Goal: Information Seeking & Learning: Stay updated

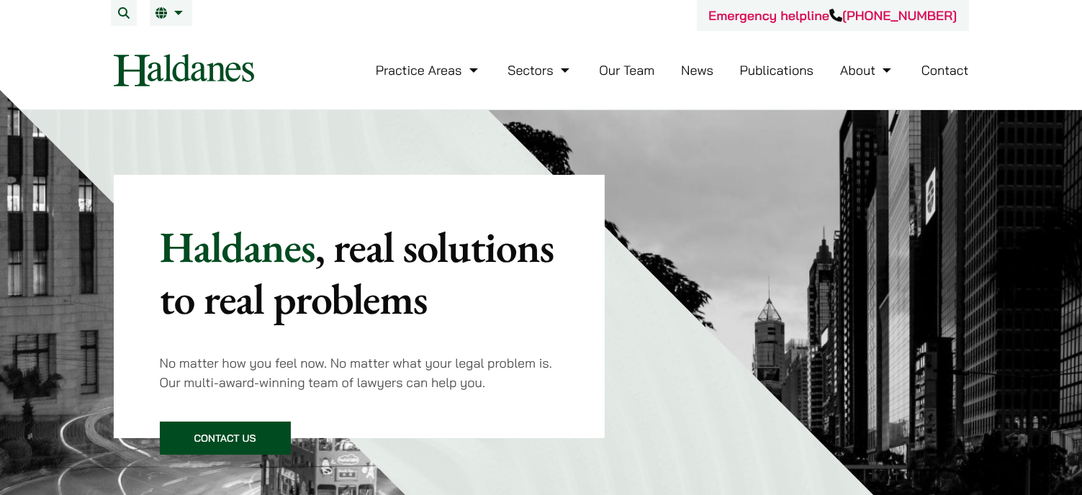
click at [705, 73] on link "News" at bounding box center [697, 70] width 32 height 17
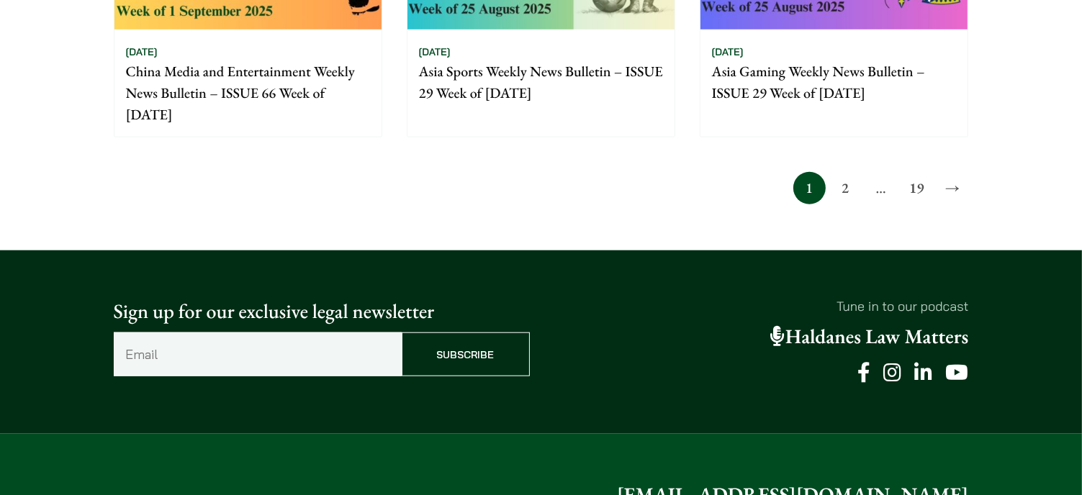
scroll to position [1368, 0]
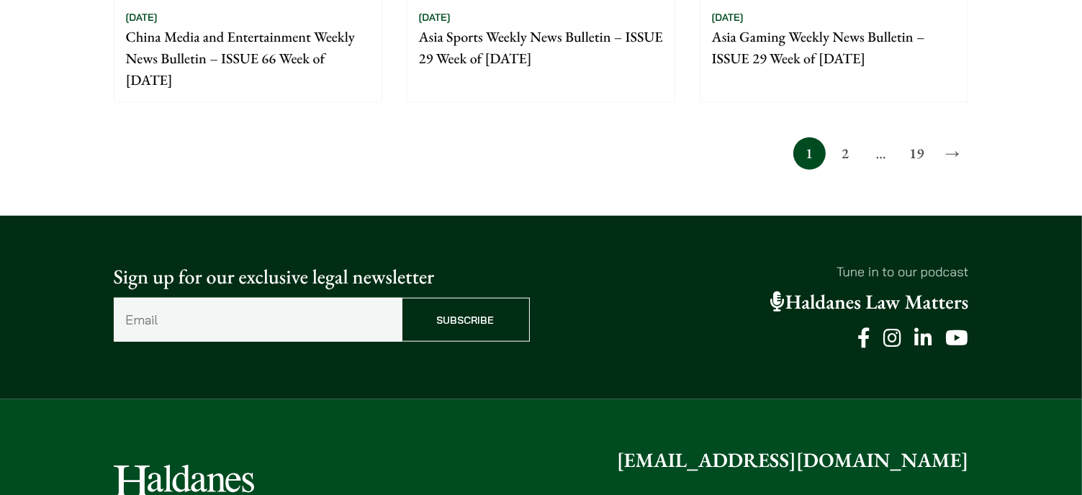
click at [844, 158] on link "2" at bounding box center [845, 153] width 32 height 32
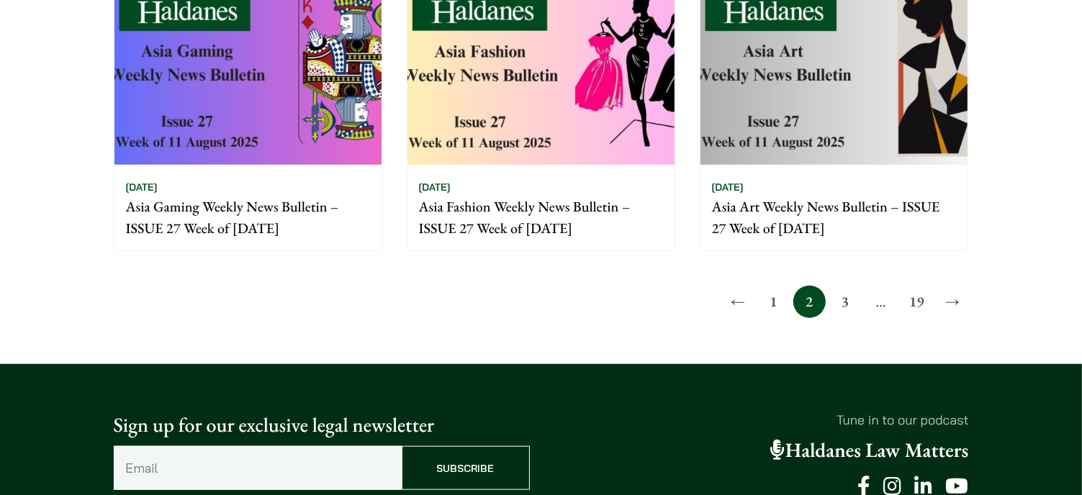
scroll to position [1224, 0]
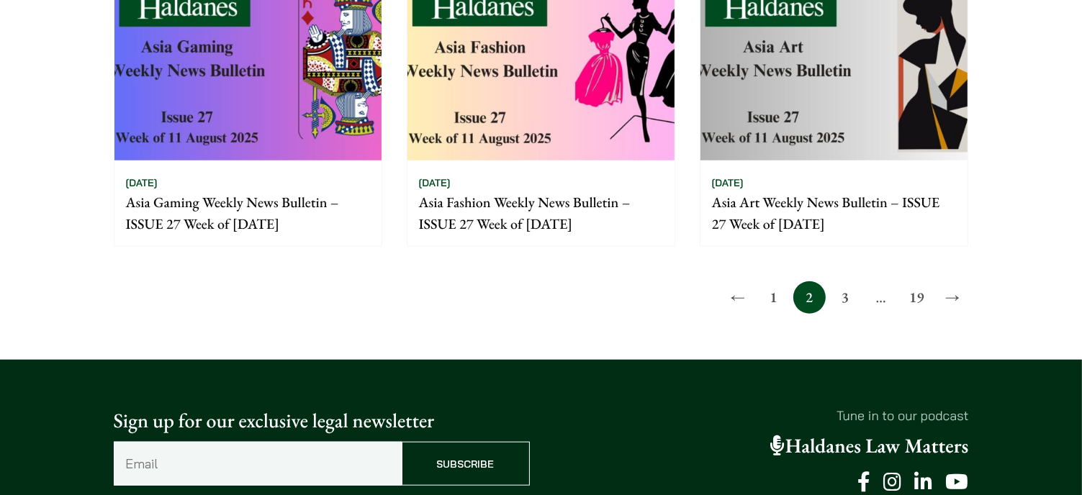
click at [844, 297] on link "3" at bounding box center [845, 297] width 32 height 32
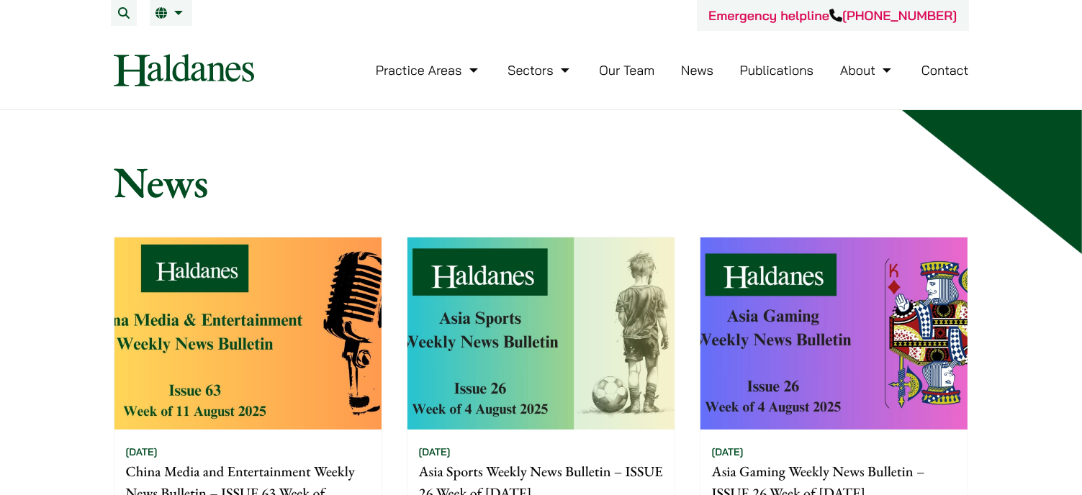
click at [768, 71] on link "Publications" at bounding box center [777, 70] width 74 height 17
